Goal: Find specific page/section: Find specific page/section

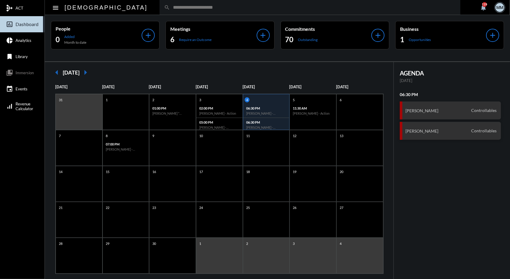
click at [207, 12] on div "search" at bounding box center [310, 7] width 301 height 15
click at [177, 7] on input "text" at bounding box center [313, 7] width 286 height 5
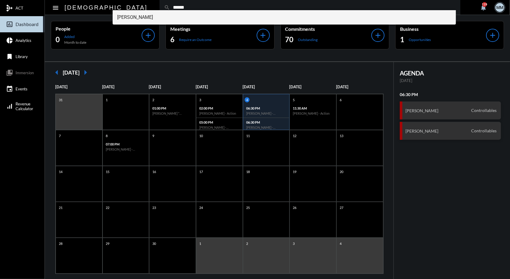
type input "******"
click at [149, 19] on span "[PERSON_NAME]" at bounding box center [284, 17] width 334 height 14
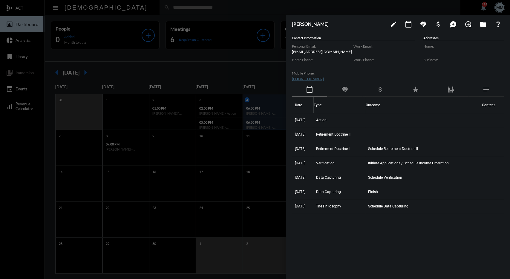
click at [347, 94] on div "handshake" at bounding box center [344, 90] width 35 height 14
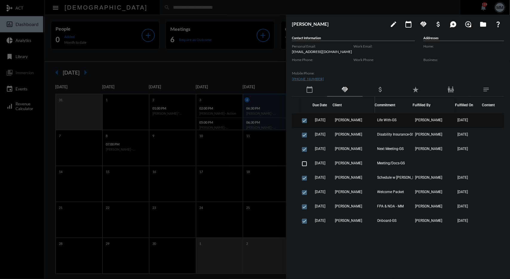
click at [343, 116] on td "[PERSON_NAME]" at bounding box center [354, 120] width 42 height 14
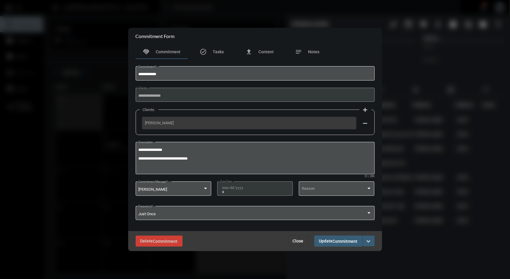
click at [290, 237] on button "Close" at bounding box center [298, 240] width 20 height 11
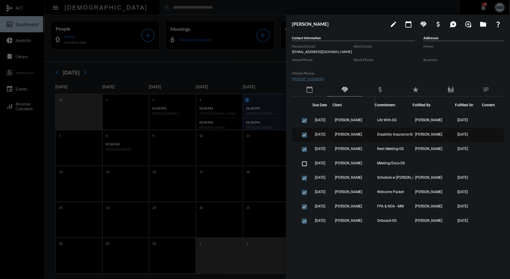
click at [366, 137] on td "[PERSON_NAME]" at bounding box center [354, 135] width 42 height 14
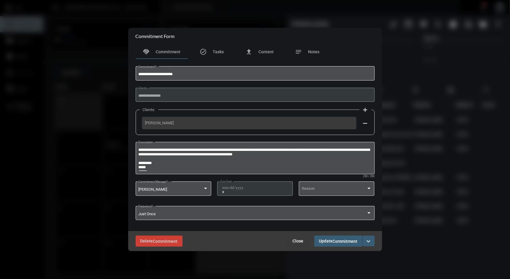
click at [295, 241] on span "Close" at bounding box center [298, 240] width 11 height 5
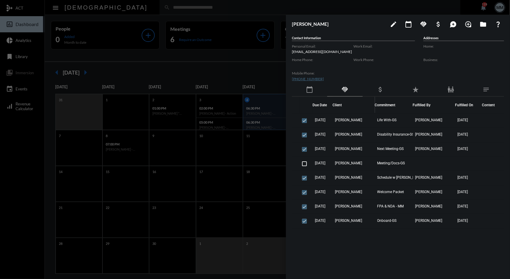
click at [215, 63] on div at bounding box center [255, 139] width 510 height 279
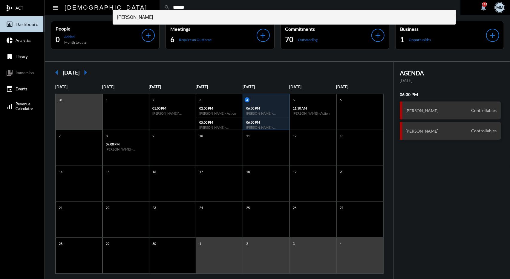
type input "******"
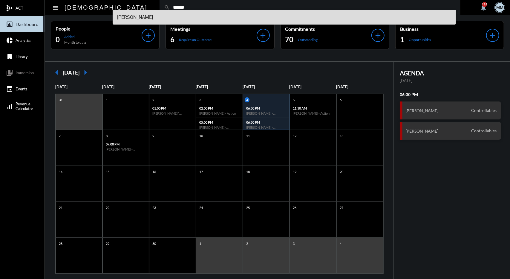
click at [141, 21] on span "[PERSON_NAME]" at bounding box center [284, 17] width 334 height 14
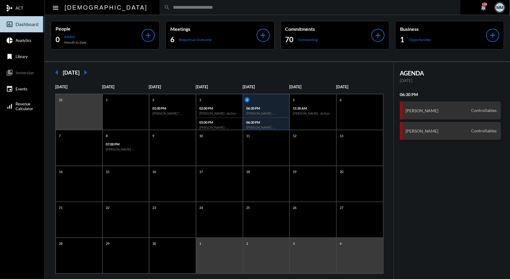
click at [170, 5] on input "text" at bounding box center [313, 7] width 286 height 5
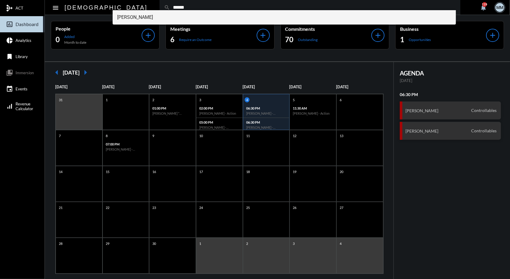
type input "******"
click at [144, 13] on span "[PERSON_NAME]" at bounding box center [284, 17] width 334 height 14
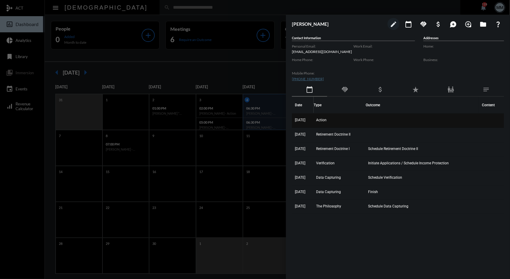
click at [330, 124] on td "Action" at bounding box center [340, 120] width 52 height 14
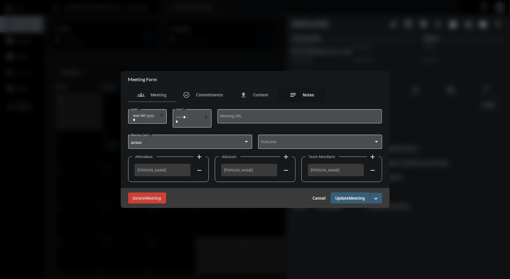
click at [312, 96] on span "Notes" at bounding box center [308, 94] width 11 height 5
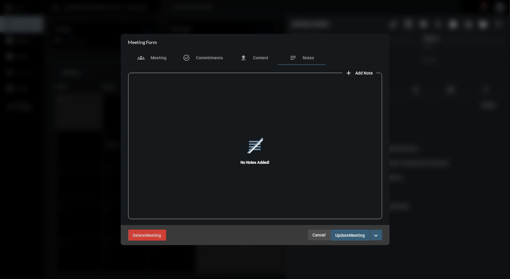
click at [315, 233] on span "Cancel" at bounding box center [319, 234] width 13 height 5
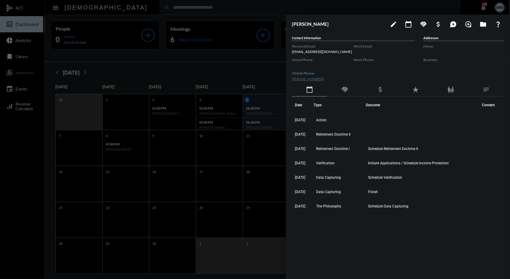
click at [203, 67] on div at bounding box center [255, 139] width 510 height 279
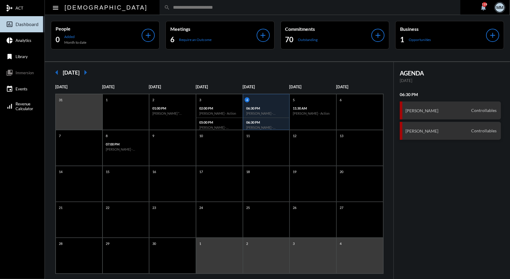
click at [211, 74] on div "arrow_left [DATE] arrow_right" at bounding box center [219, 72] width 337 height 12
